Goal: Task Accomplishment & Management: Manage account settings

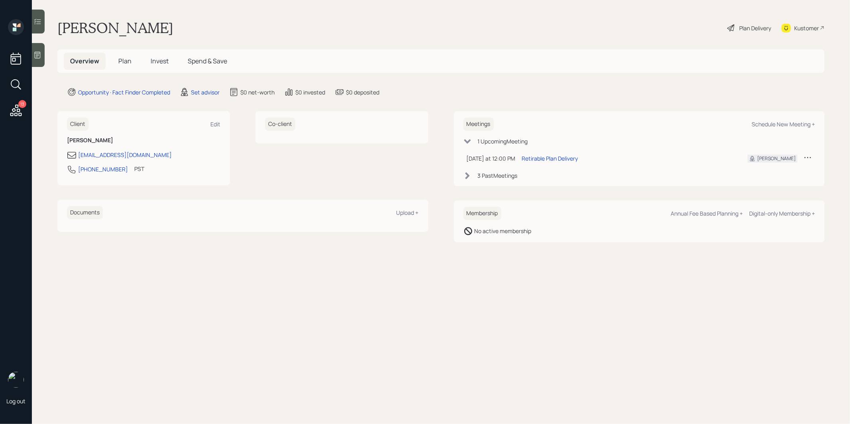
click at [811, 156] on icon at bounding box center [808, 157] width 8 height 8
click at [774, 170] on div "Reschedule" at bounding box center [783, 173] width 57 height 8
